Goal: Navigation & Orientation: Understand site structure

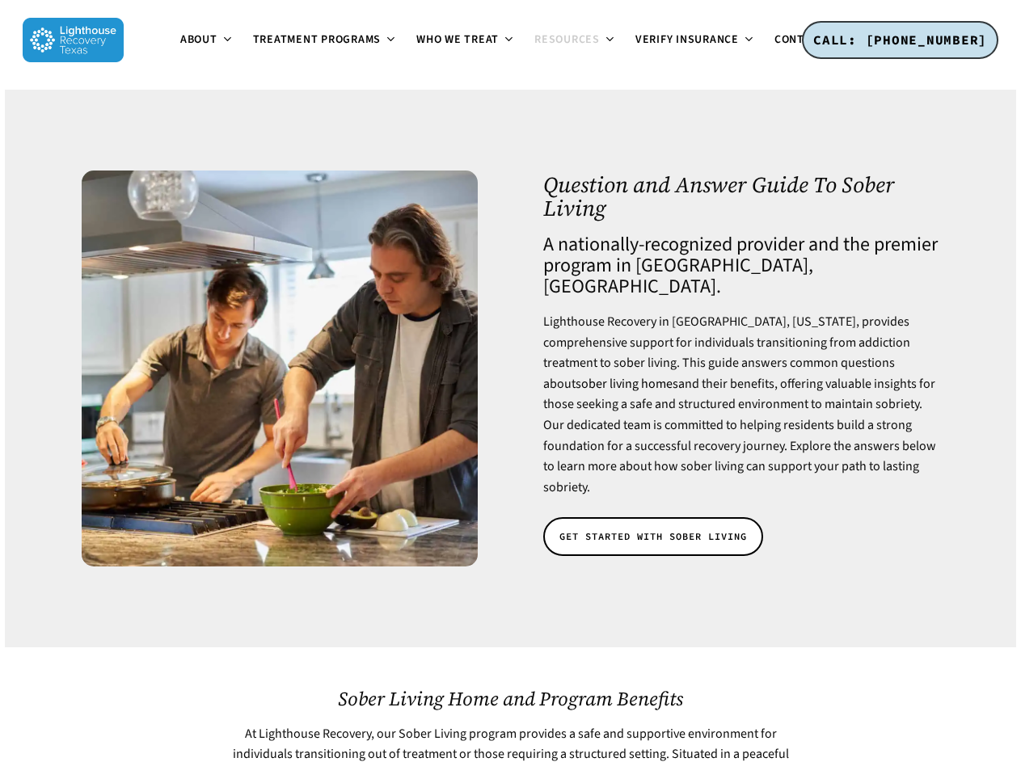
click at [180, 48] on span "About" at bounding box center [198, 40] width 37 height 16
click at [253, 48] on span "Treatment Programs" at bounding box center [317, 40] width 128 height 16
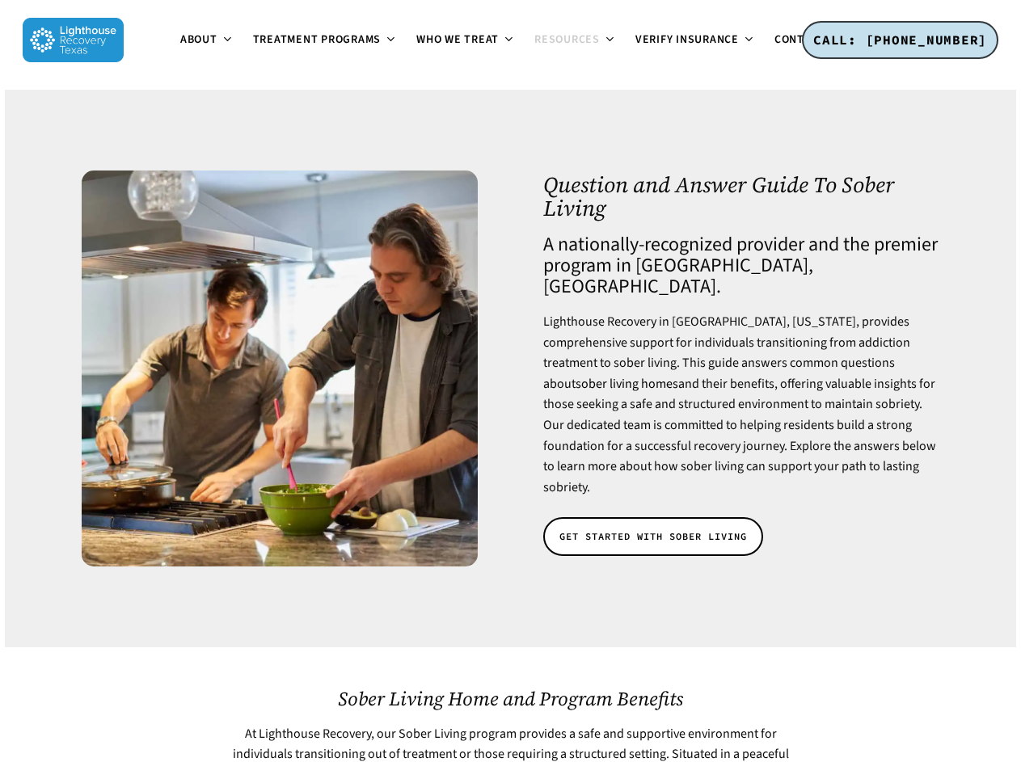
click at [534, 48] on span "Resources" at bounding box center [566, 40] width 65 height 16
